Goal: Find specific page/section: Find specific page/section

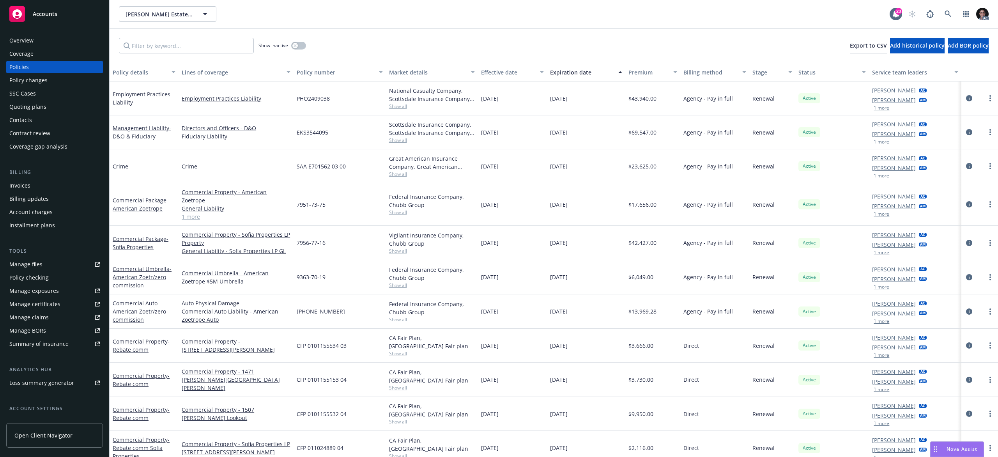
click at [16, 42] on div "Overview" at bounding box center [21, 40] width 24 height 12
